Goal: Browse casually: Explore the website without a specific task or goal

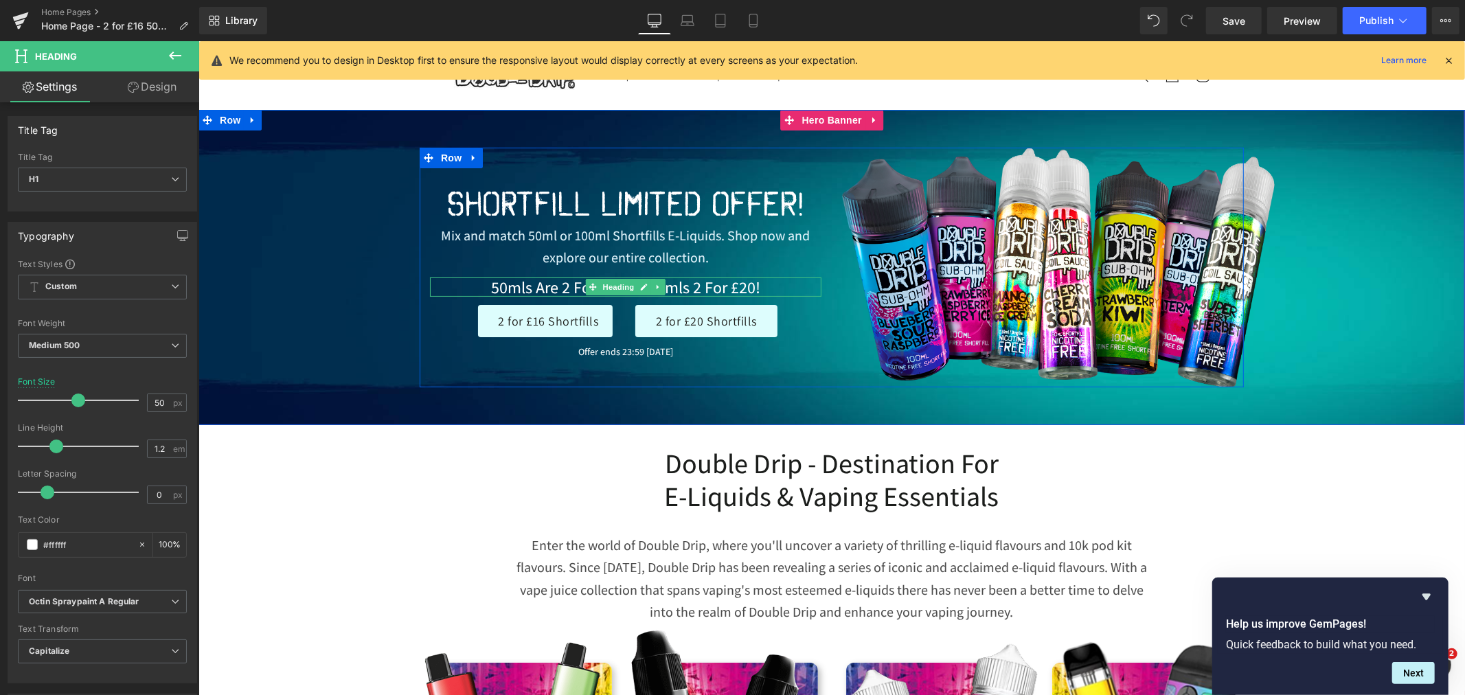
scroll to position [32, 0]
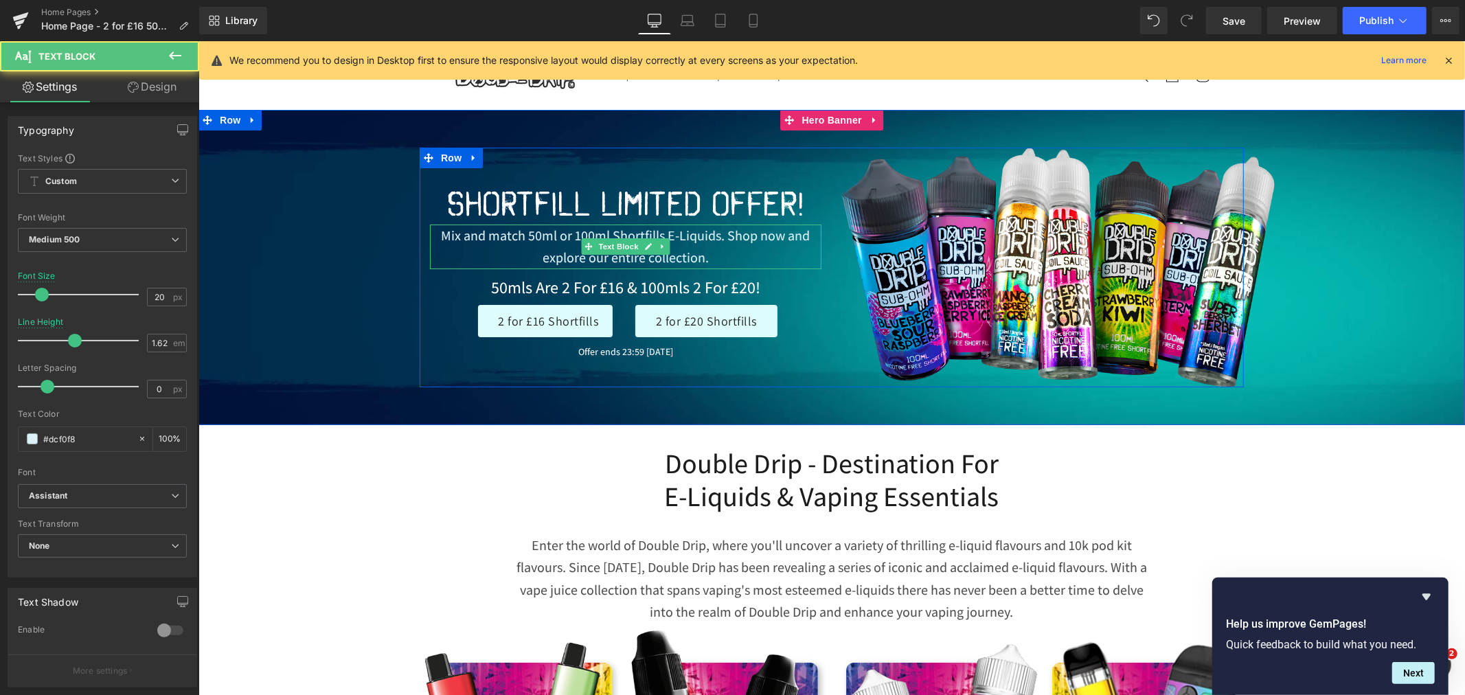
drag, startPoint x: 436, startPoint y: 236, endPoint x: 713, endPoint y: 237, distance: 276.8
click at [710, 231] on p "Mix and match 50ml or 100ml Shortfills E-Liquids. Shop now and explore our enti…" at bounding box center [625, 246] width 392 height 45
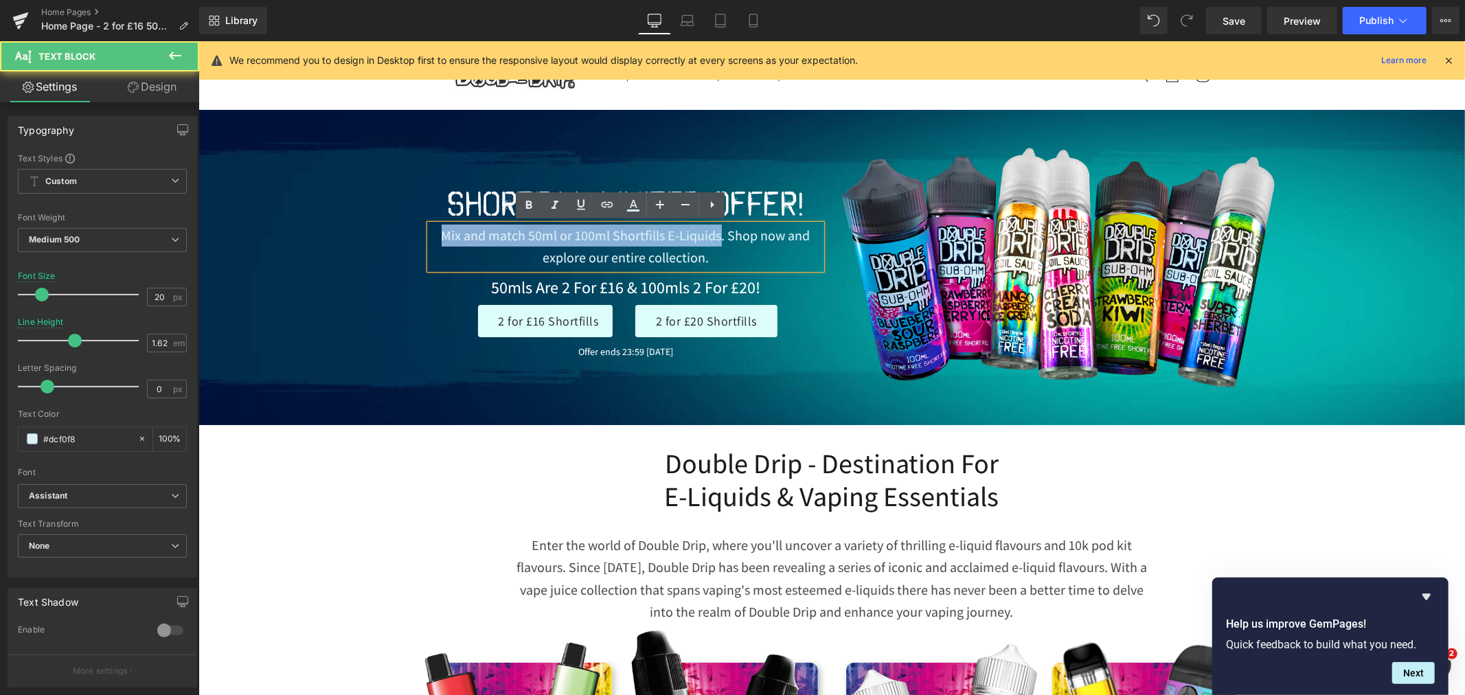
drag, startPoint x: 713, startPoint y: 237, endPoint x: 423, endPoint y: 241, distance: 289.9
click at [429, 241] on p "Mix and match 50ml or 100ml Shortfills E-Liquids. Shop now and explore our enti…" at bounding box center [625, 246] width 392 height 45
copy p "Mix and match 50ml or 100ml Shortfills E-Liquids"
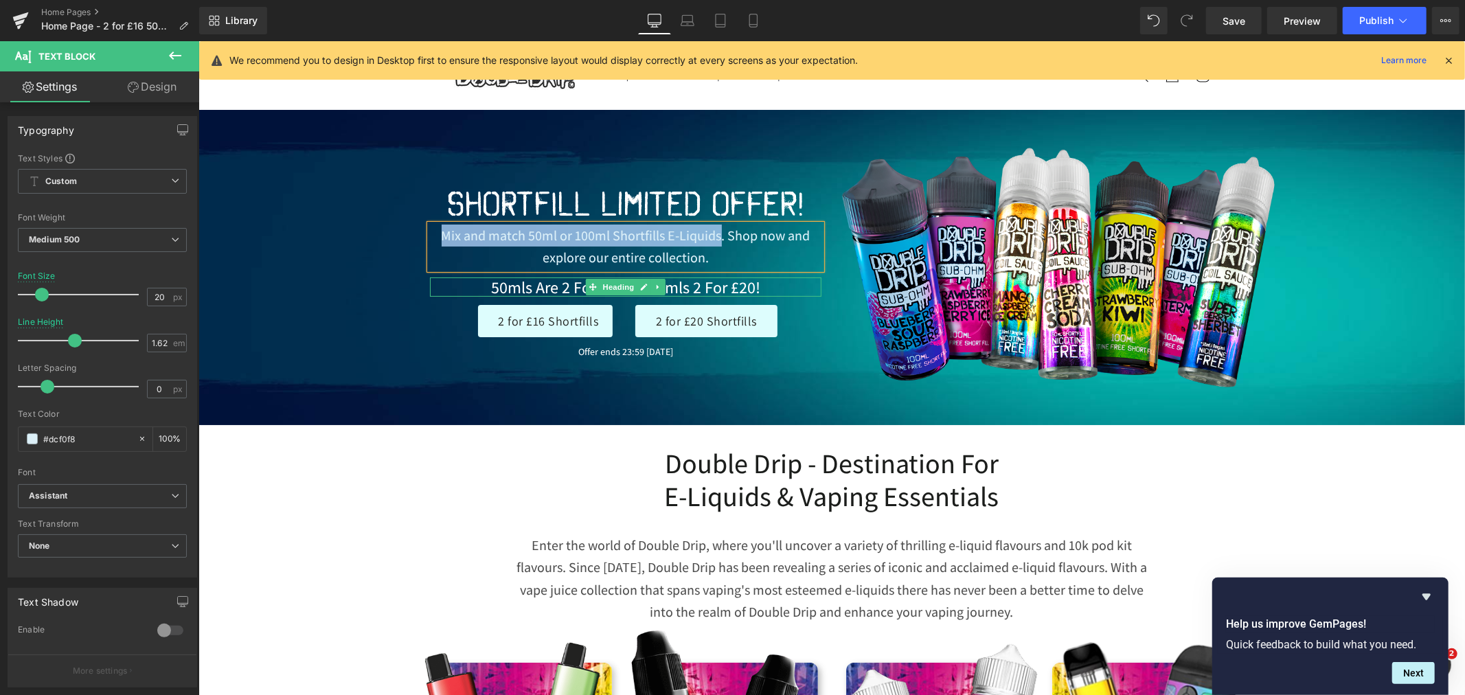
drag, startPoint x: 536, startPoint y: 288, endPoint x: 479, endPoint y: 284, distance: 57.8
click at [536, 288] on h1 "50mls are 2 for £16 & 100mls 2 for £20!" at bounding box center [625, 287] width 392 height 20
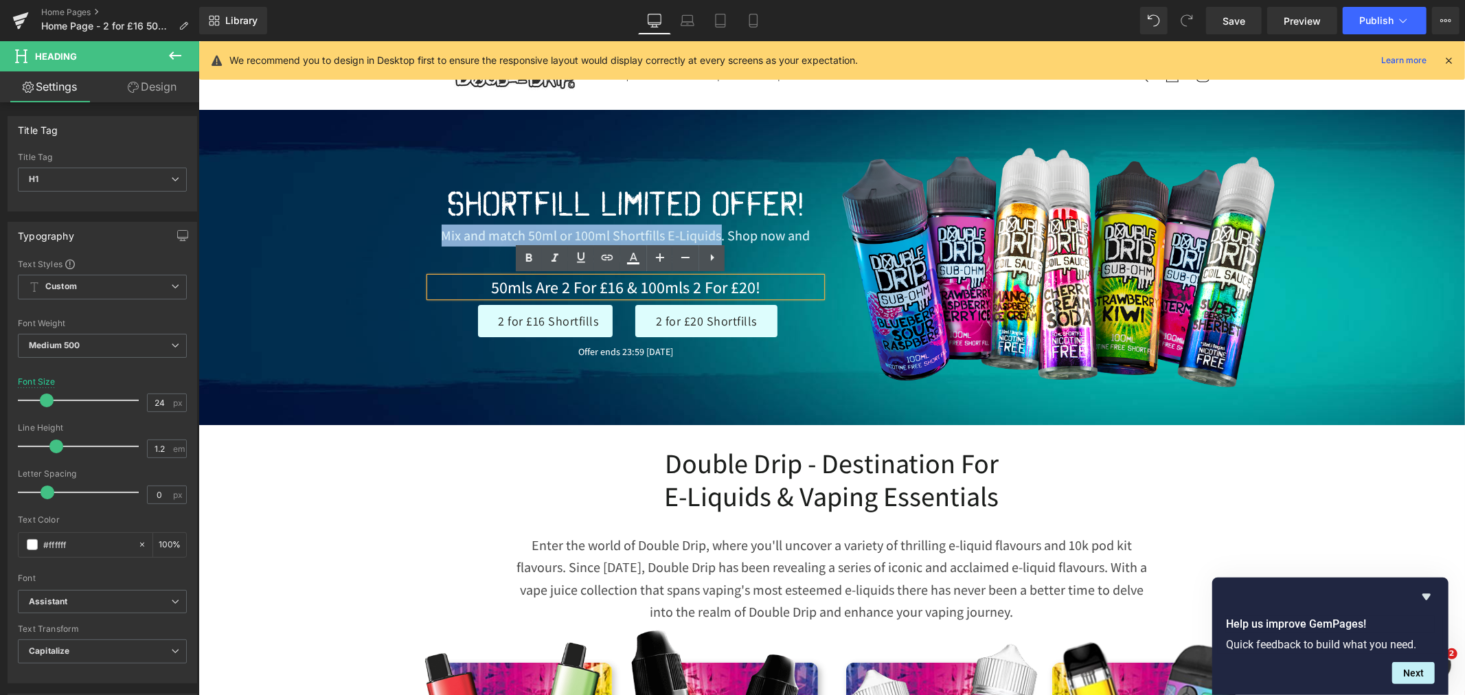
copy h1 "50mls are 2 for £16 & 100mls 2 for £20!"
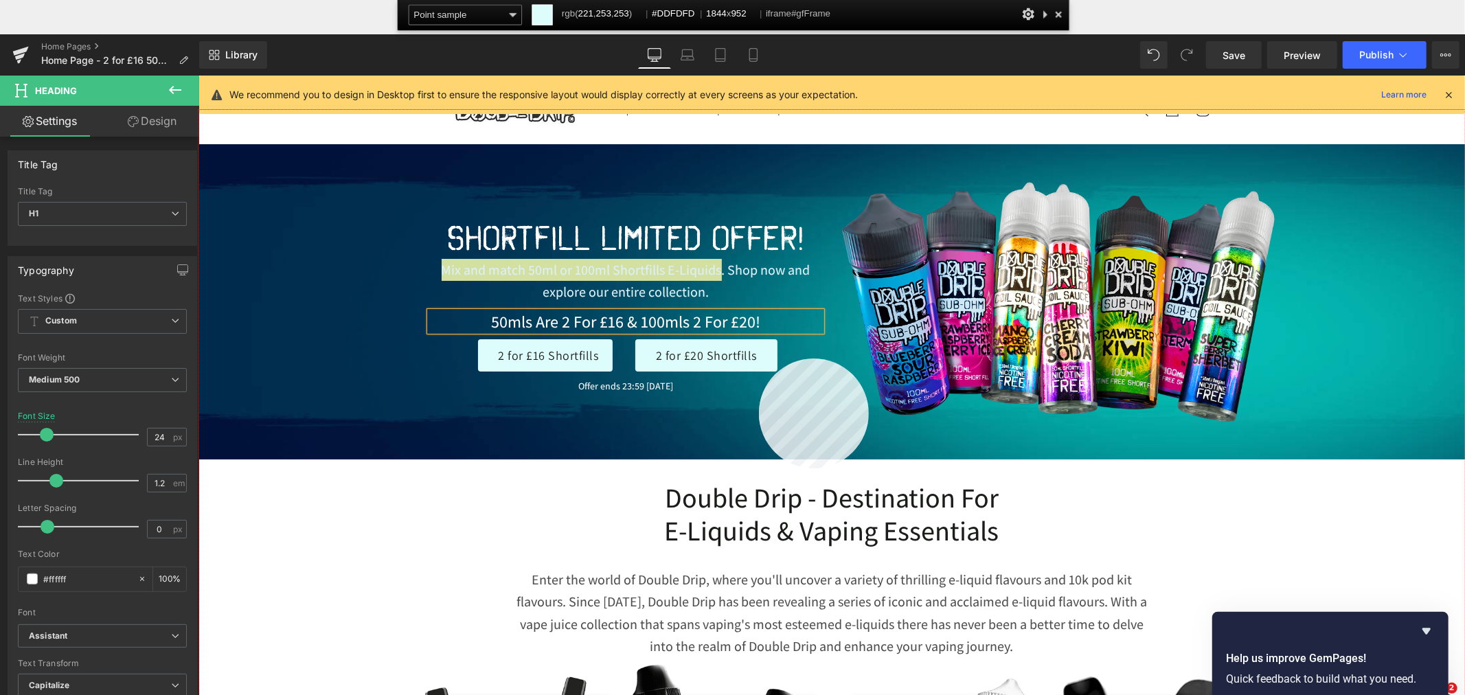
copy h1 "50mls are 2 for £16 & 100mls 2 for £20!"
click at [759, 359] on div at bounding box center [832, 437] width 1267 height 654
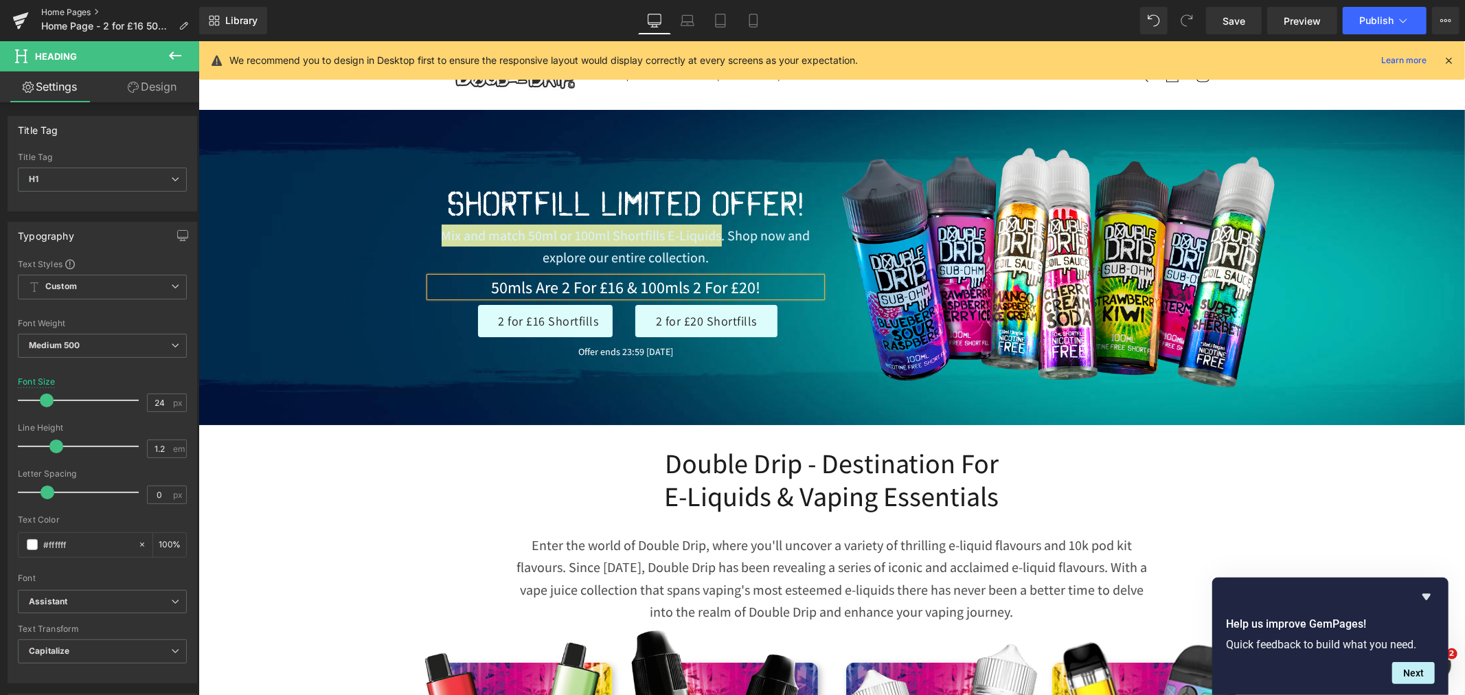
click at [69, 10] on link "Home Pages" at bounding box center [120, 12] width 158 height 11
